Goal: Information Seeking & Learning: Learn about a topic

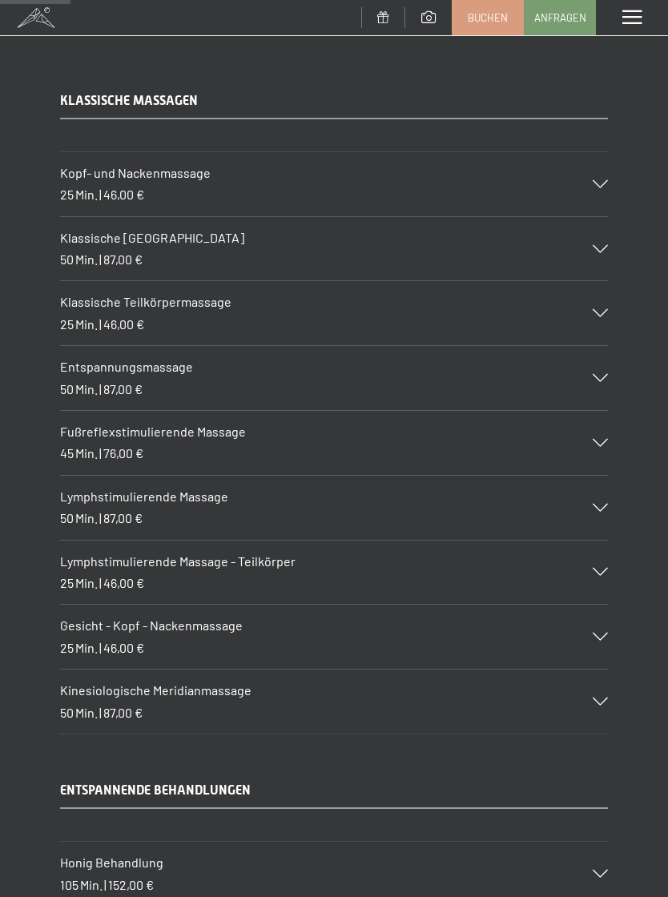
scroll to position [1290, 0]
click at [600, 189] on div "Kopf- und Nackenmassage 25 Min. | 46,00 €" at bounding box center [334, 183] width 548 height 64
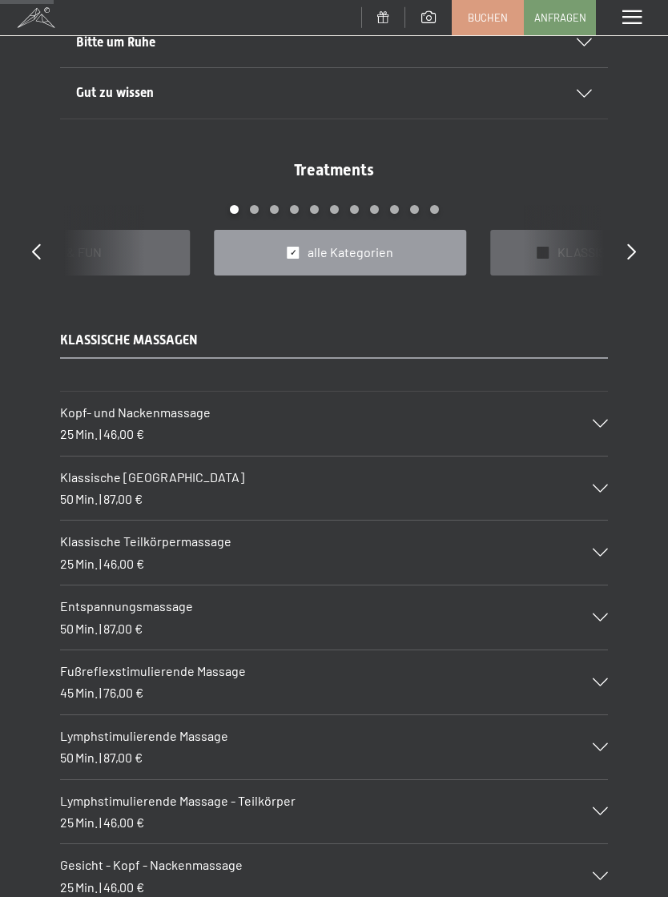
scroll to position [1052, 0]
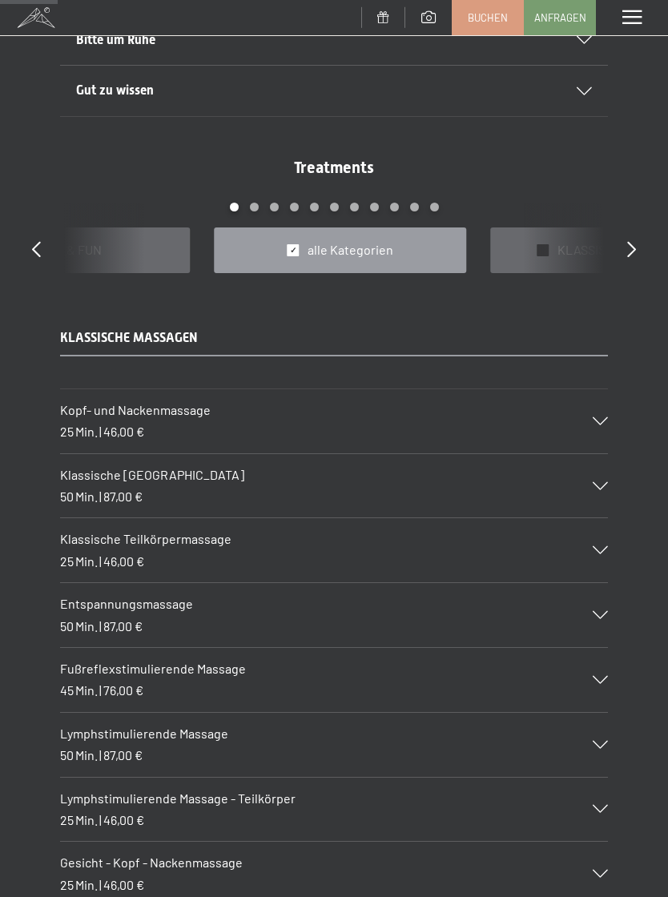
click at [591, 553] on div "Klassische Teilkörpermassage 25 Min. | 46,00 €" at bounding box center [334, 550] width 548 height 64
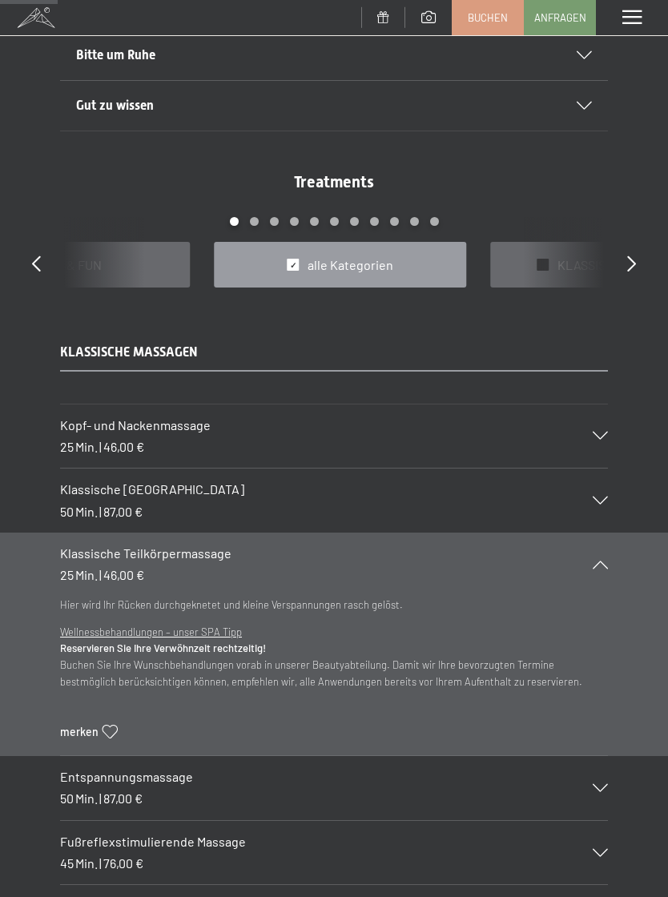
click at [598, 561] on icon at bounding box center [600, 565] width 15 height 8
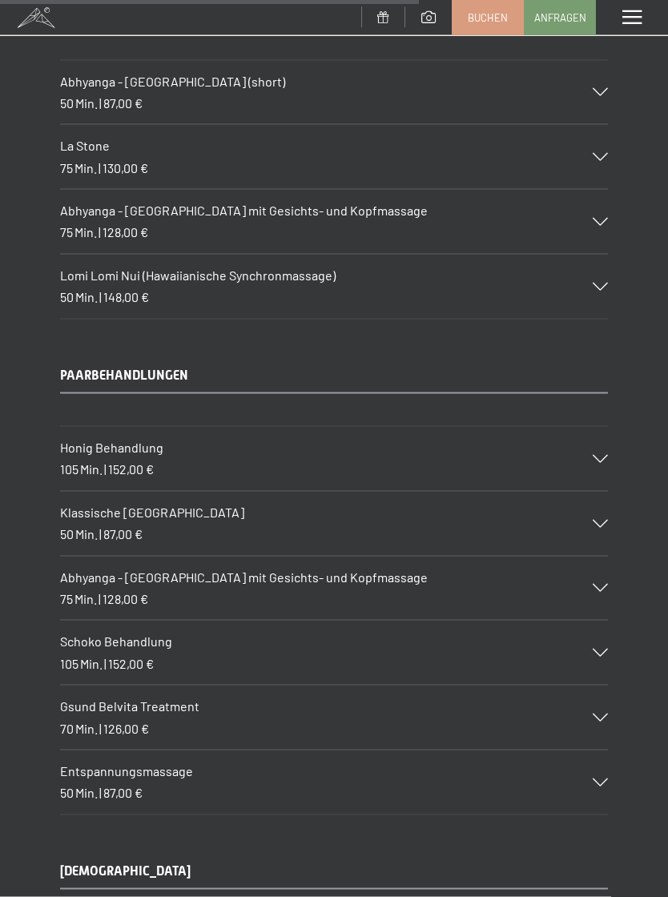
scroll to position [7707, 0]
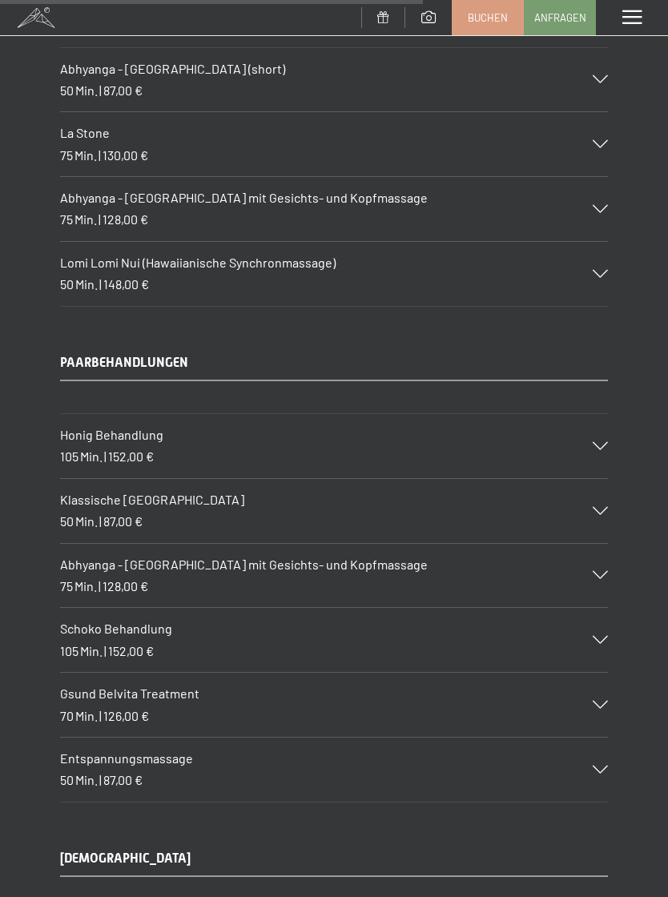
click at [593, 507] on div at bounding box center [590, 511] width 35 height 8
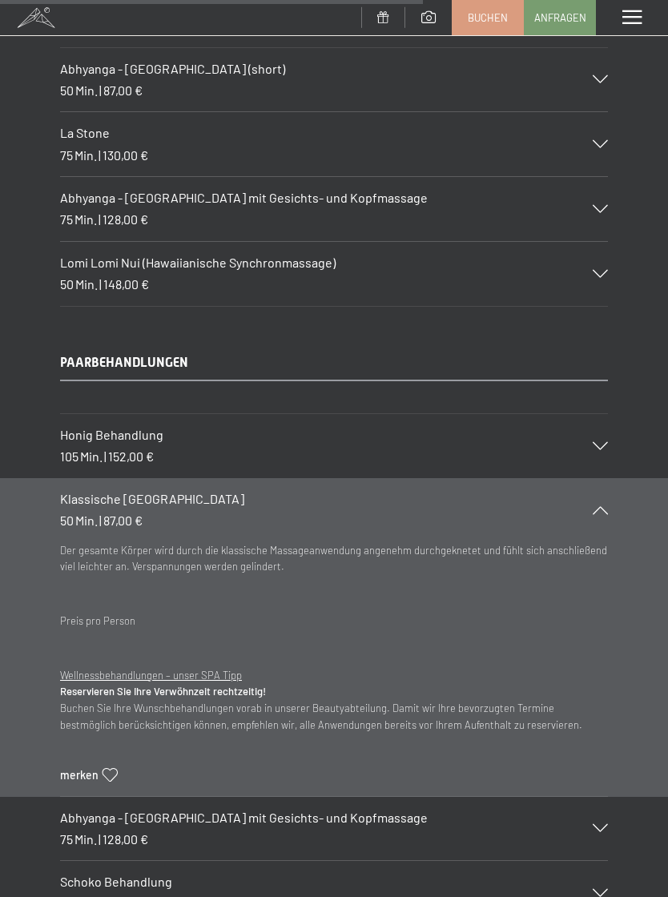
click at [616, 478] on section "Klassische [GEOGRAPHIC_DATA] 50 Min. | 87,00 € Der gesamte Körper wird durch di…" at bounding box center [334, 637] width 668 height 319
click at [600, 478] on div "Klassische [GEOGRAPHIC_DATA] 50 Min. | 87,00 €" at bounding box center [334, 510] width 548 height 64
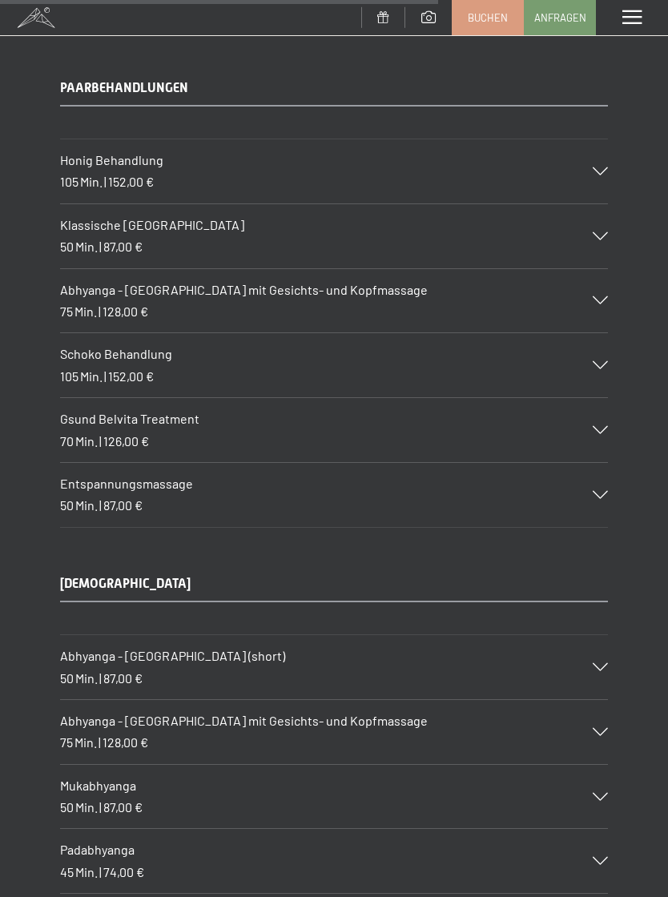
scroll to position [7984, 0]
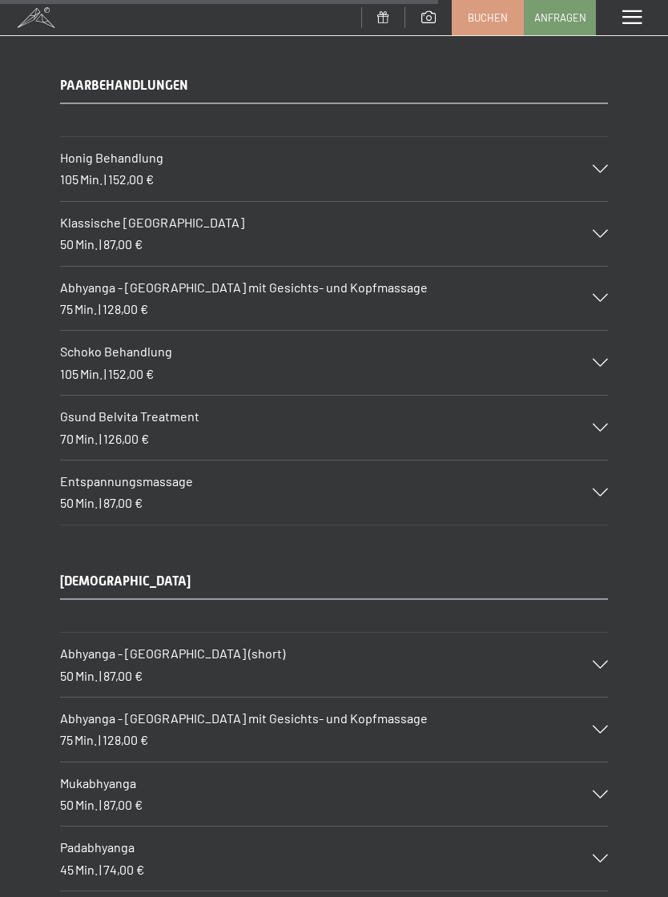
click at [602, 461] on div "Entspannungsmassage 50 Min. | 87,00 €" at bounding box center [334, 493] width 548 height 64
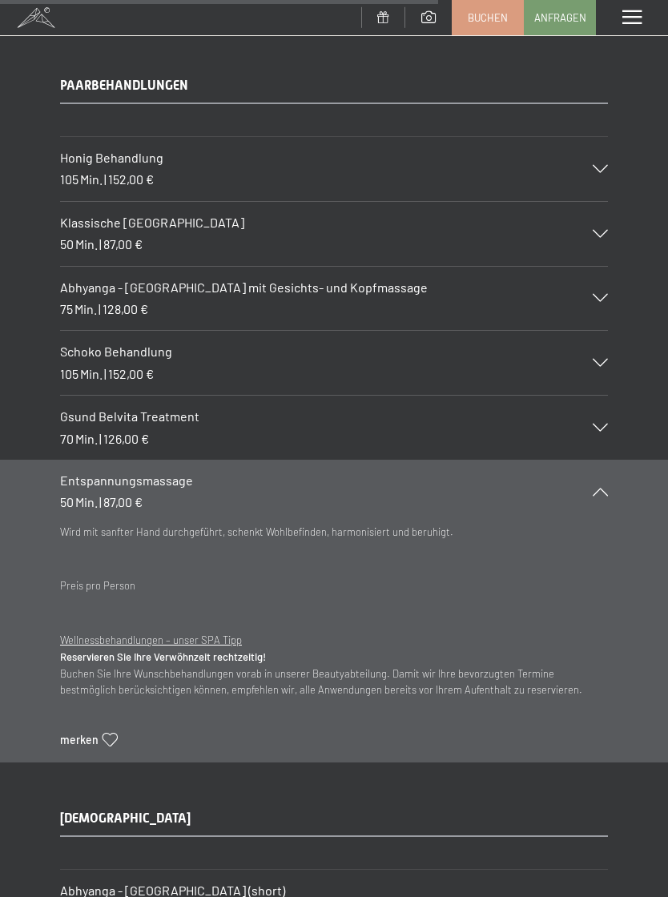
click at [607, 460] on div "Entspannungsmassage 50 Min. | 87,00 €" at bounding box center [334, 492] width 548 height 64
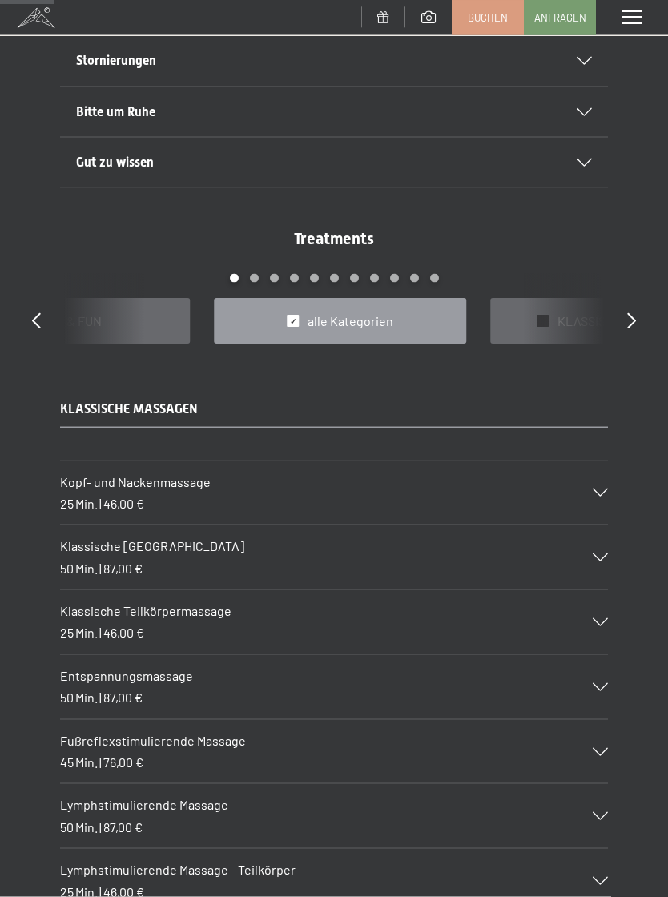
scroll to position [996, 0]
click at [589, 631] on div "Klassische Teilkörpermassage 25 Min. | 46,00 €" at bounding box center [334, 622] width 548 height 64
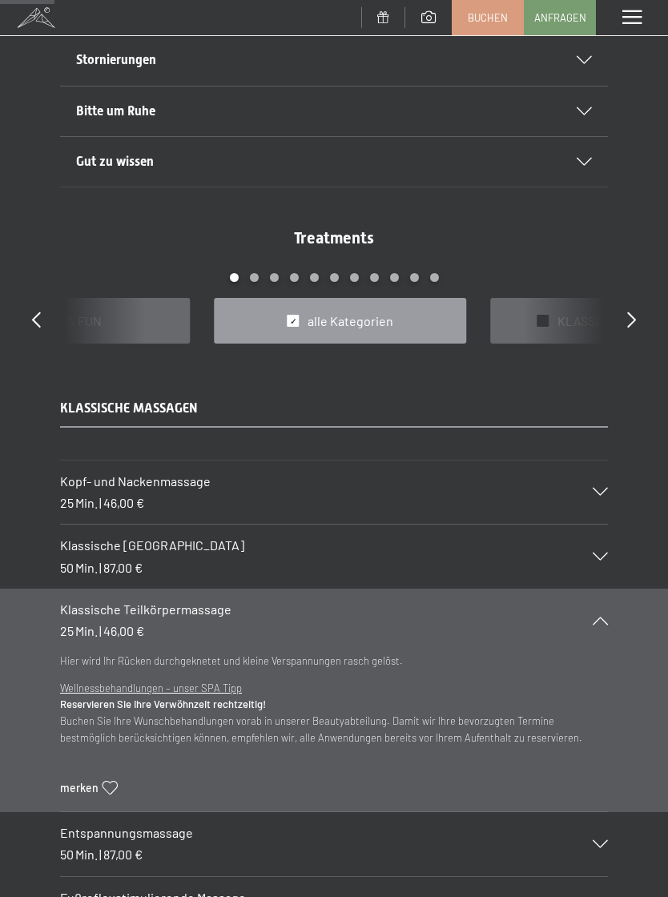
click at [607, 617] on icon at bounding box center [600, 621] width 15 height 8
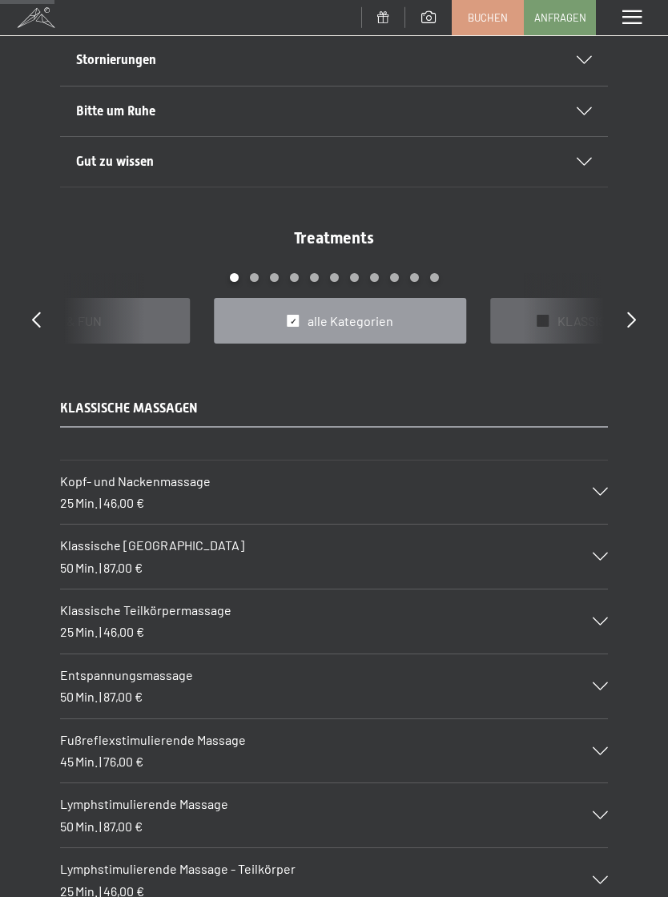
click at [598, 492] on div "Kopf- und Nackenmassage 25 Min. | 46,00 €" at bounding box center [334, 493] width 548 height 64
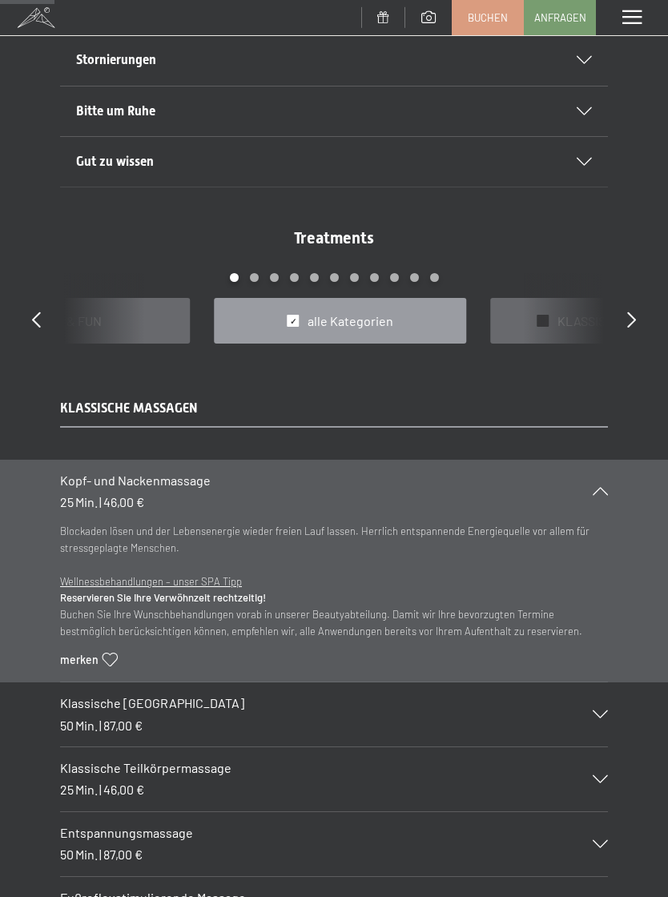
click at [602, 494] on div "Kopf- und Nackenmassage 25 Min. | 46,00 €" at bounding box center [334, 492] width 548 height 64
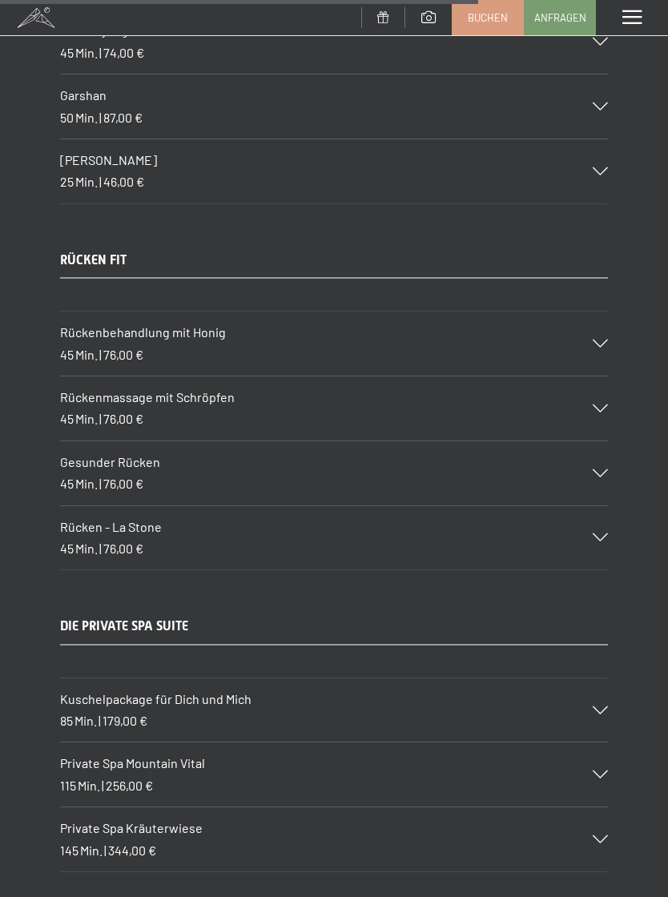
scroll to position [8796, 0]
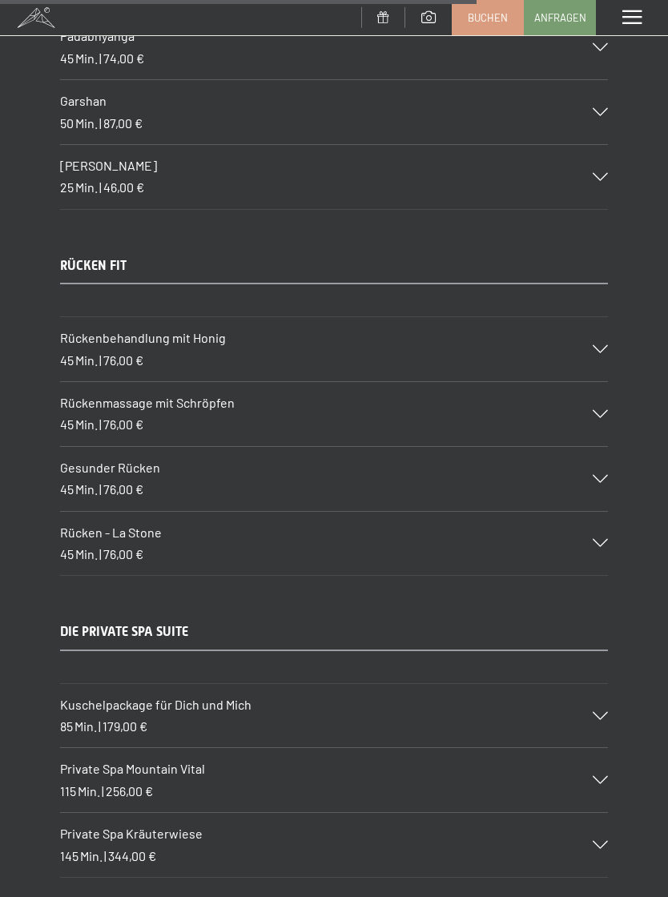
click at [595, 475] on icon at bounding box center [600, 479] width 15 height 8
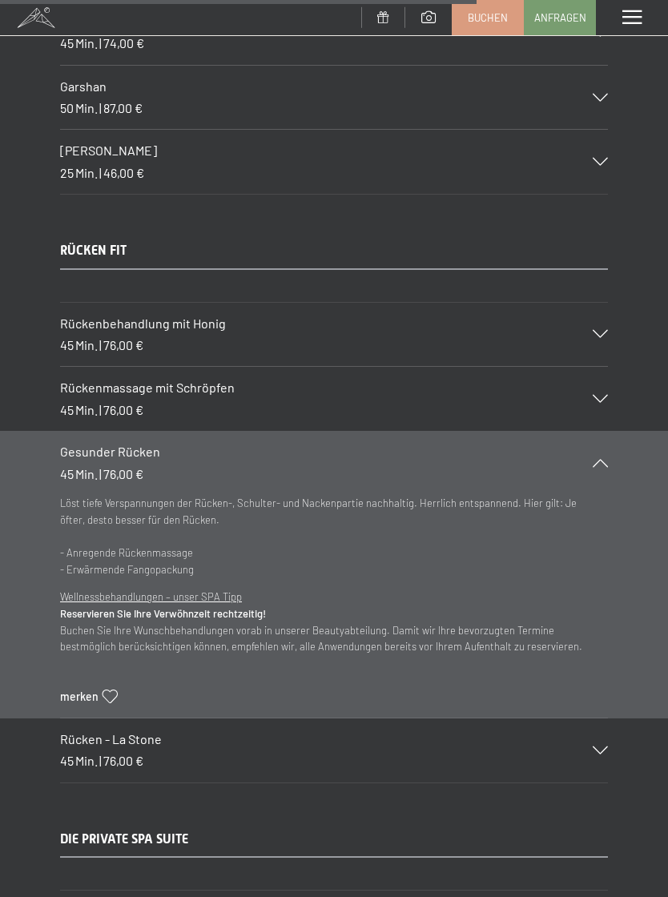
click at [647, 571] on section "Gesunder Rücken 45 Min. | 76,00 € Löst tiefe Verspannungen der Rücken-, Schulte…" at bounding box center [334, 575] width 668 height 288
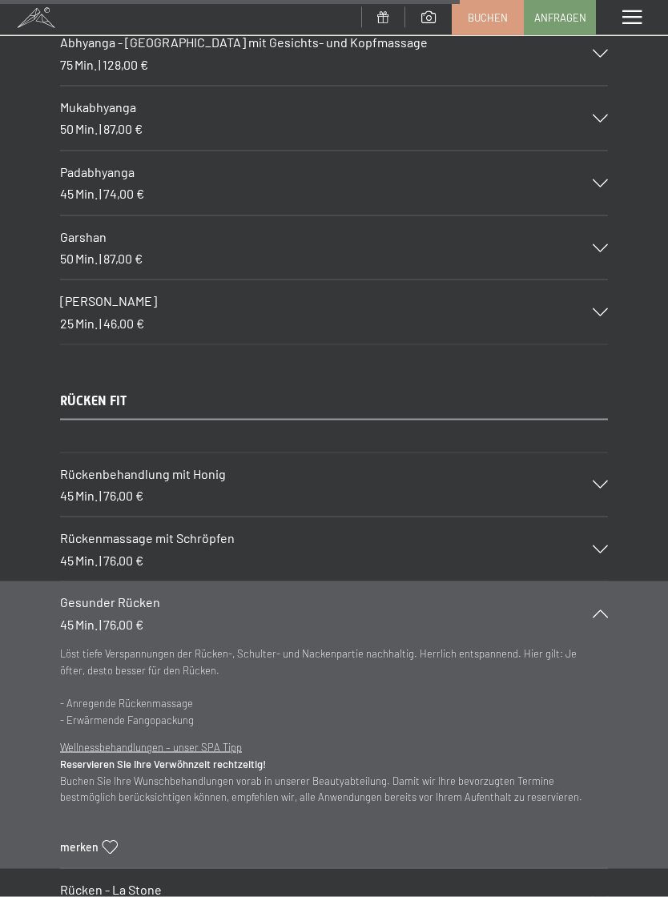
scroll to position [8655, 0]
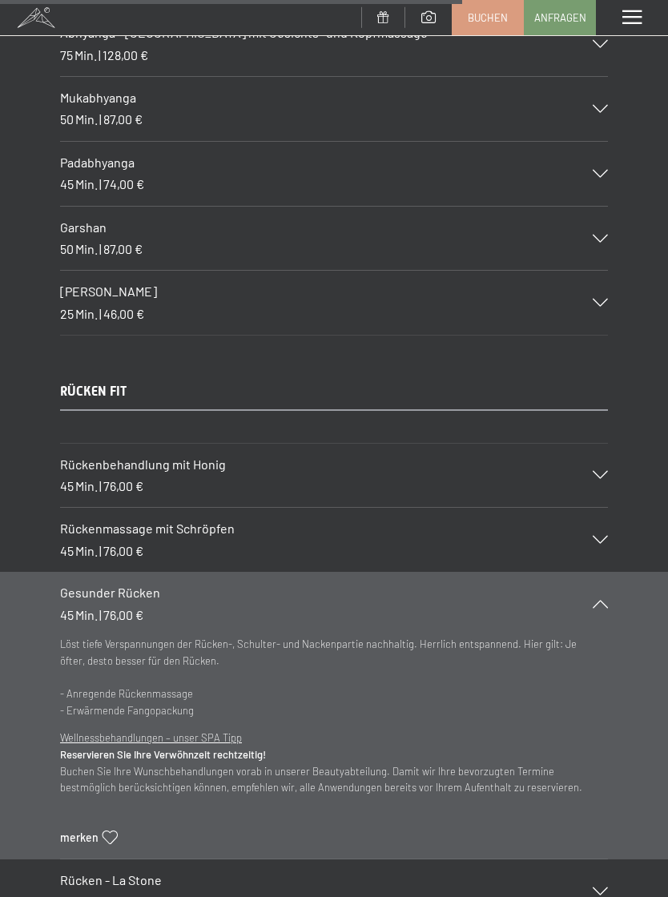
click at [606, 508] on div "Rückenmassage mit Schröpfen 45 Min. | 76,00 €" at bounding box center [334, 540] width 548 height 64
